Goal: Obtain resource: Download file/media

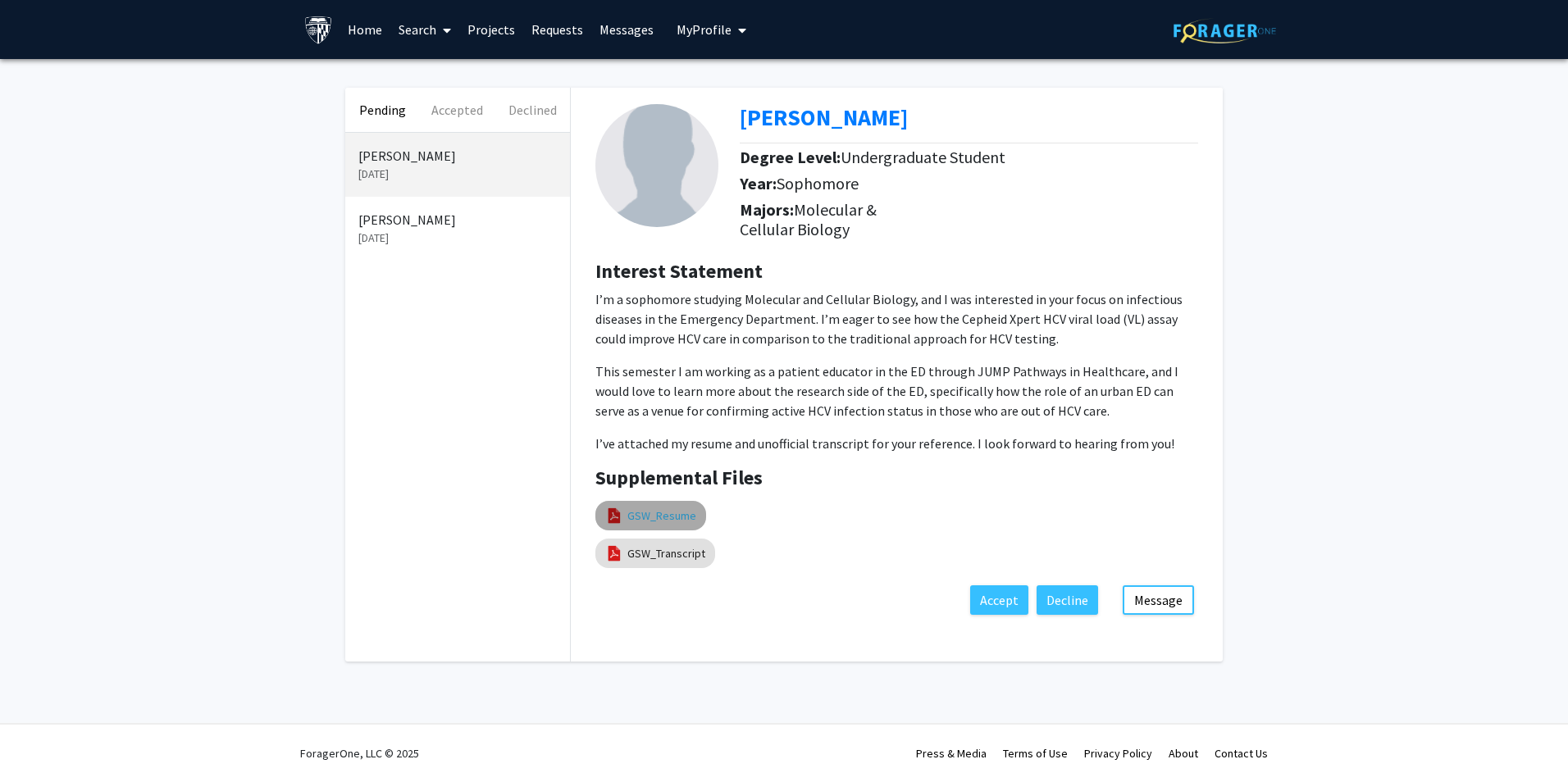
click at [682, 513] on link "GSW_Resume" at bounding box center [662, 516] width 69 height 17
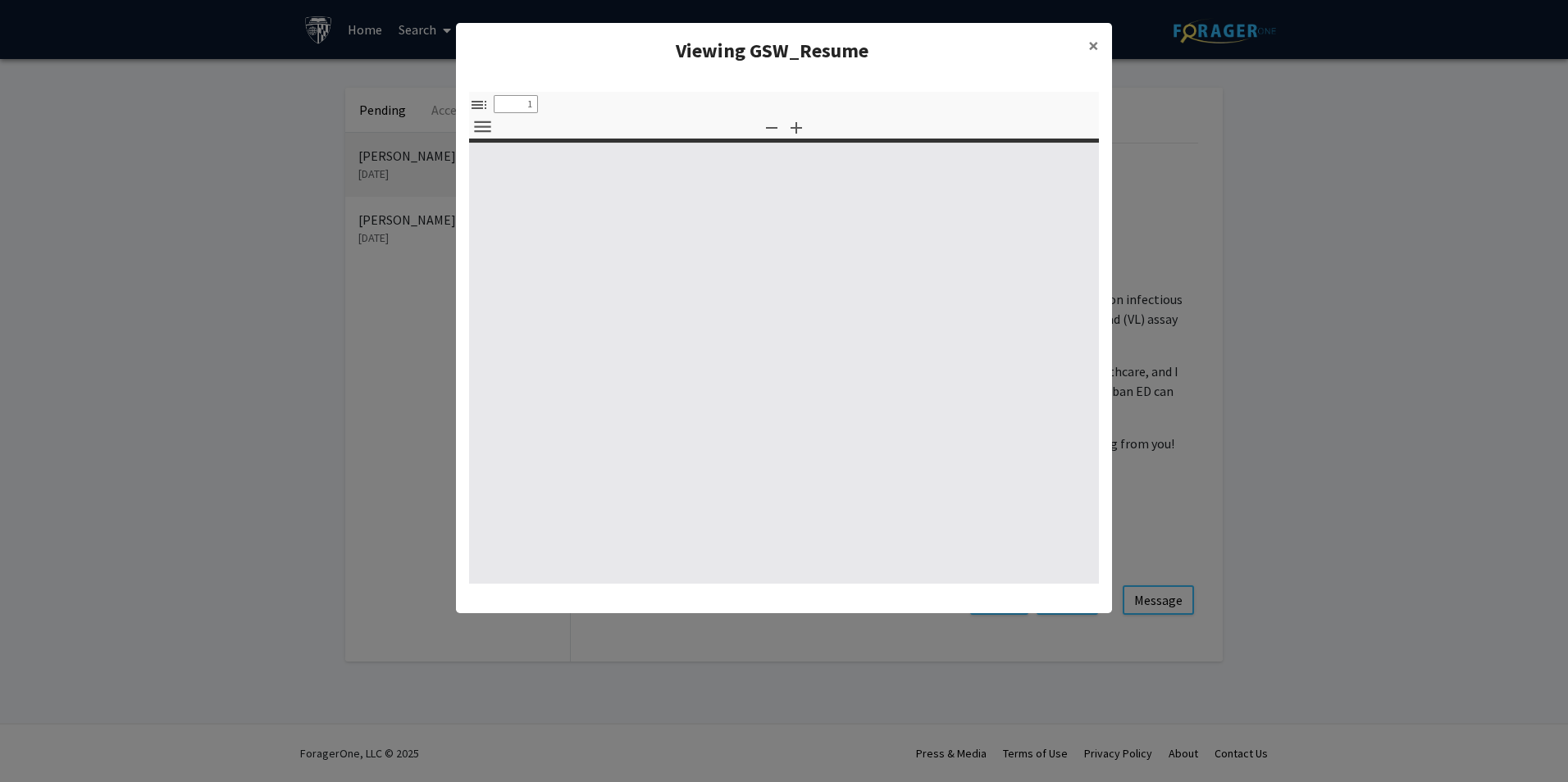
select select "custom"
type input "0"
select select "custom"
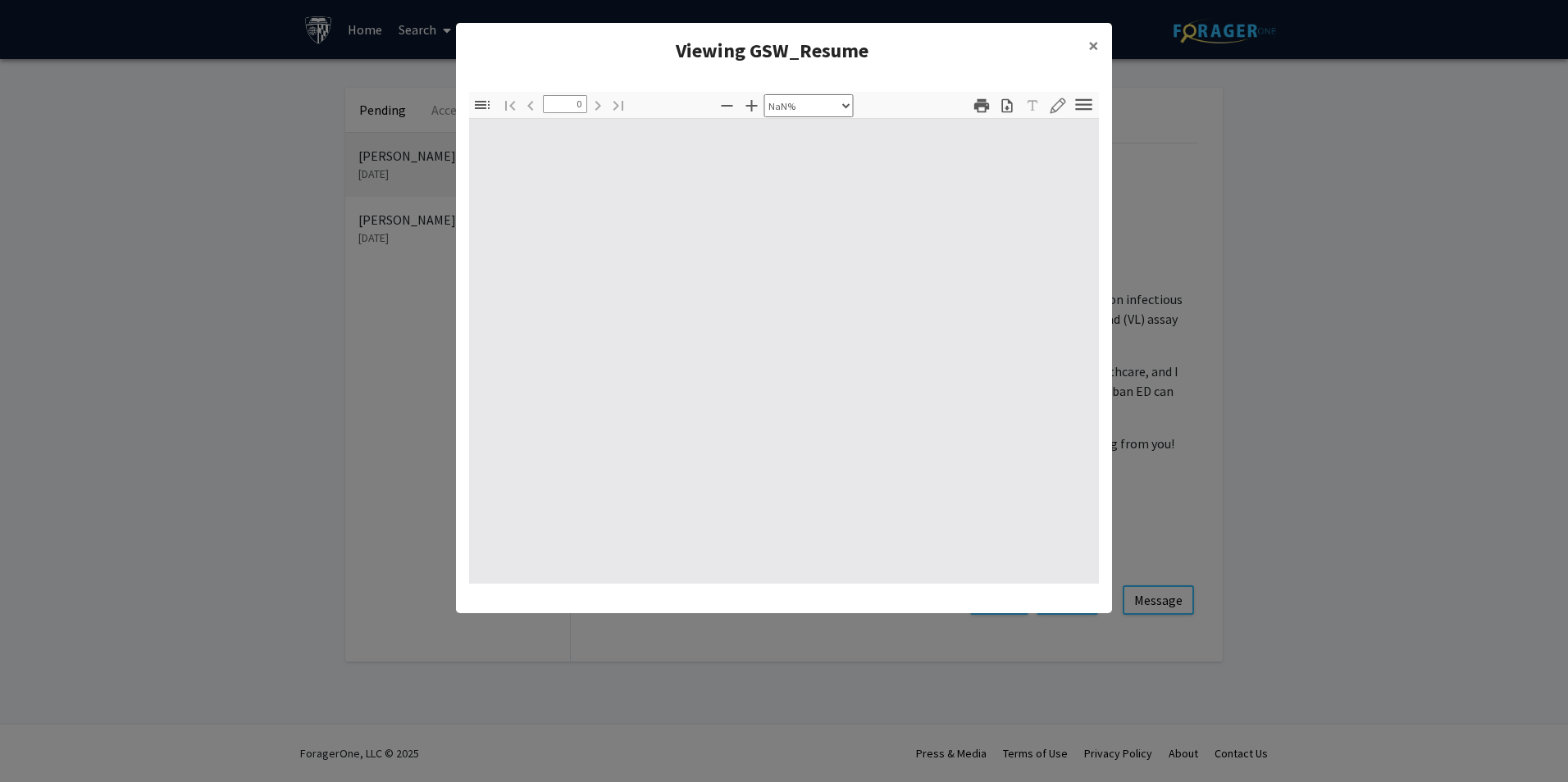
type input "1"
select select "auto"
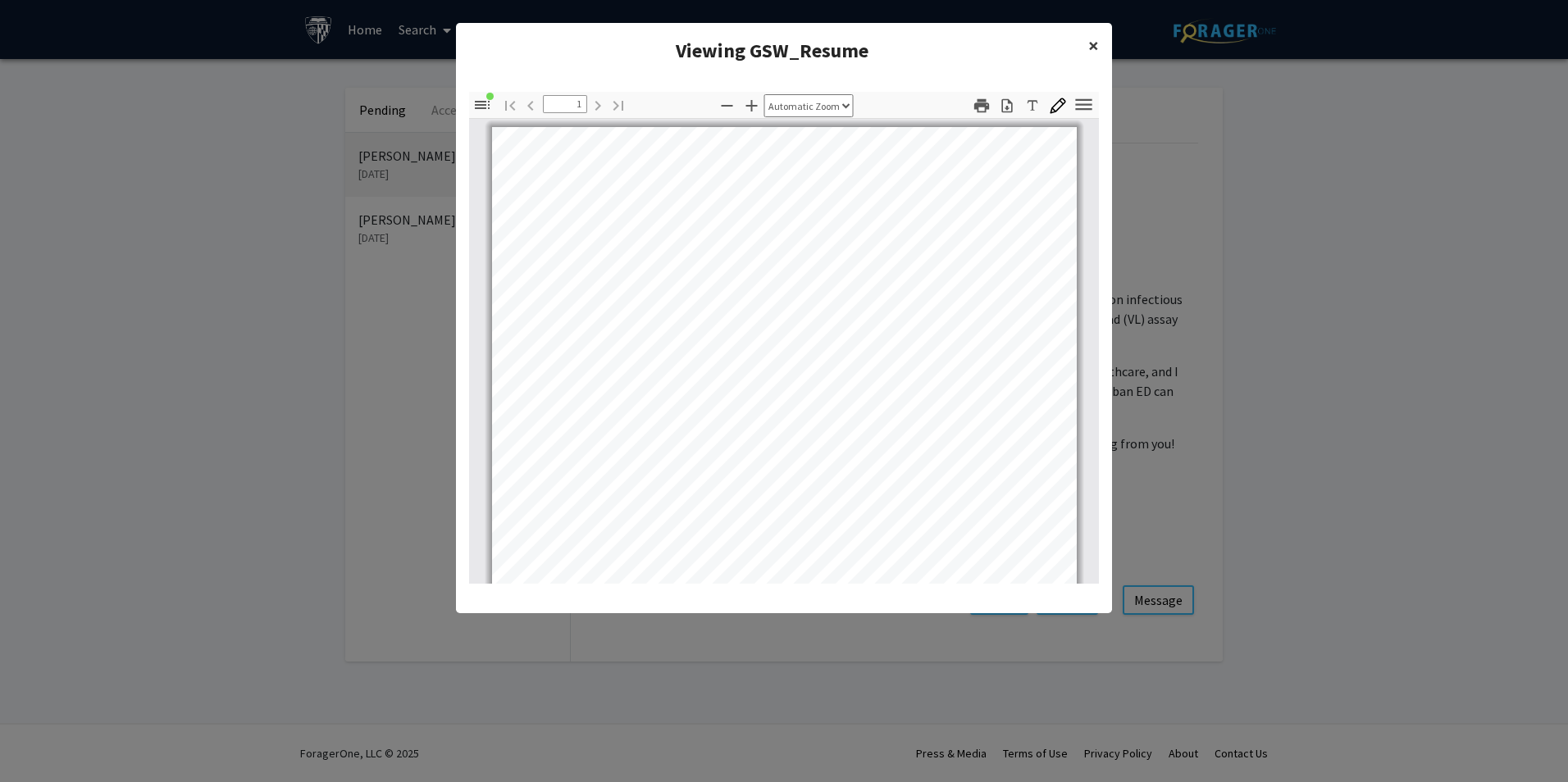
click at [1085, 53] on button "×" at bounding box center [1093, 46] width 37 height 46
